Goal: Register for event/course

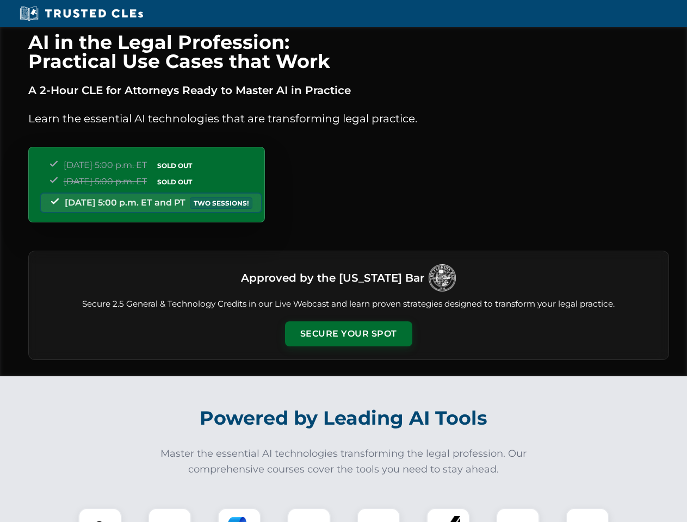
click at [348, 334] on button "Secure Your Spot" at bounding box center [348, 334] width 127 height 25
click at [100, 515] on img at bounding box center [100, 530] width 32 height 32
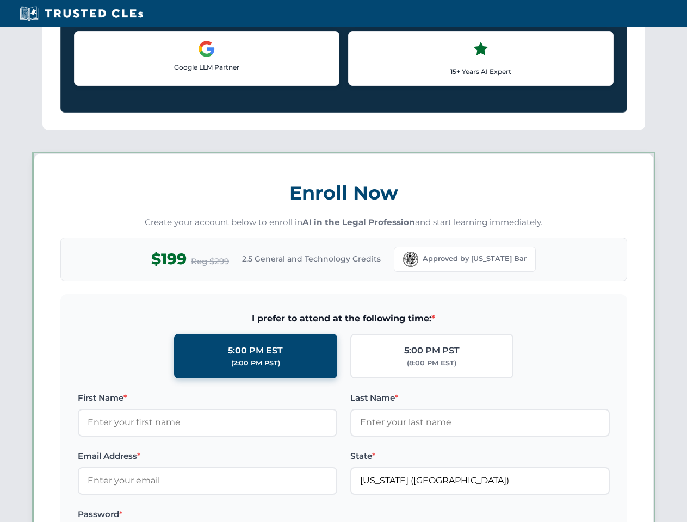
click at [239, 515] on label "Password *" at bounding box center [208, 514] width 260 height 13
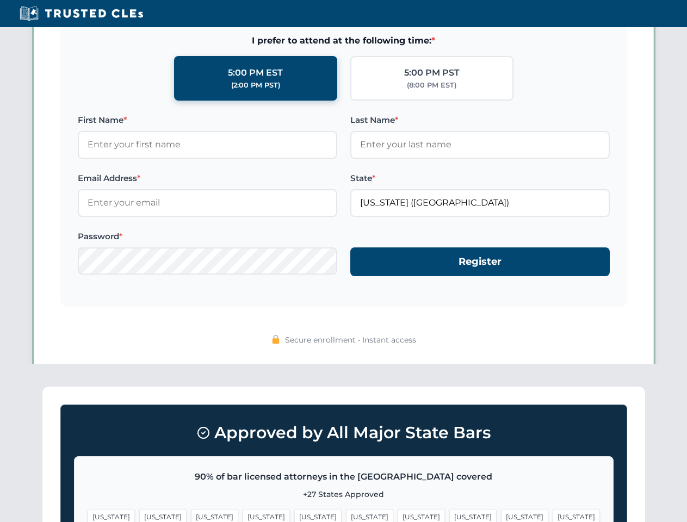
click at [501, 515] on span "[US_STATE]" at bounding box center [524, 517] width 47 height 16
